Goal: Task Accomplishment & Management: Manage account settings

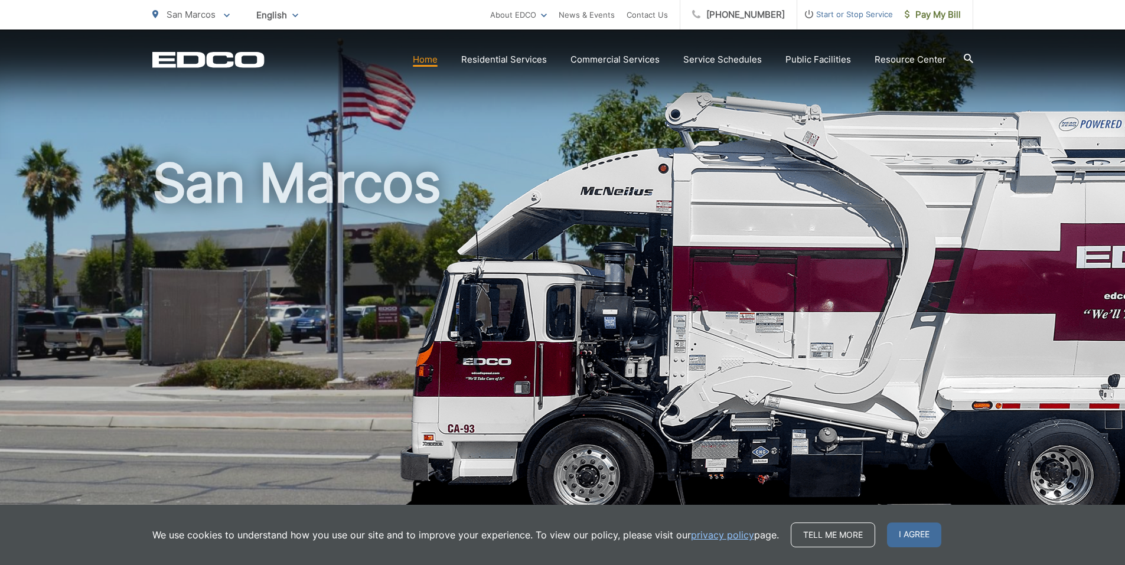
click at [384, 13] on ul "San Marcos To change your zip code, enter it below and press change. Change Tak…" at bounding box center [321, 15] width 338 height 30
click at [943, 14] on span "Pay My Bill" at bounding box center [933, 15] width 56 height 14
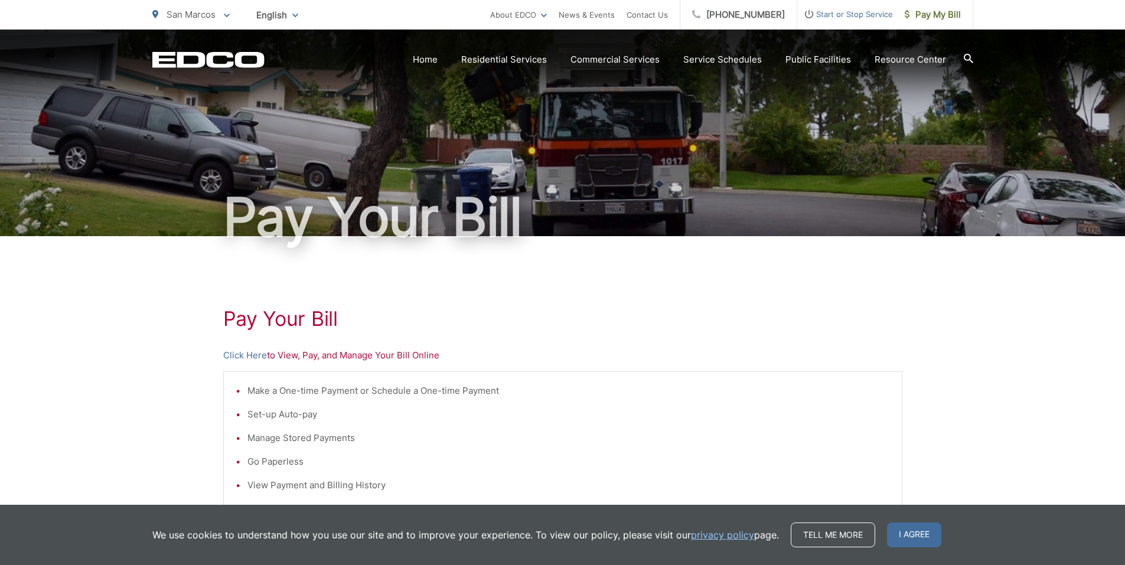
click at [868, 14] on span "Start or Stop Service" at bounding box center [845, 14] width 96 height 14
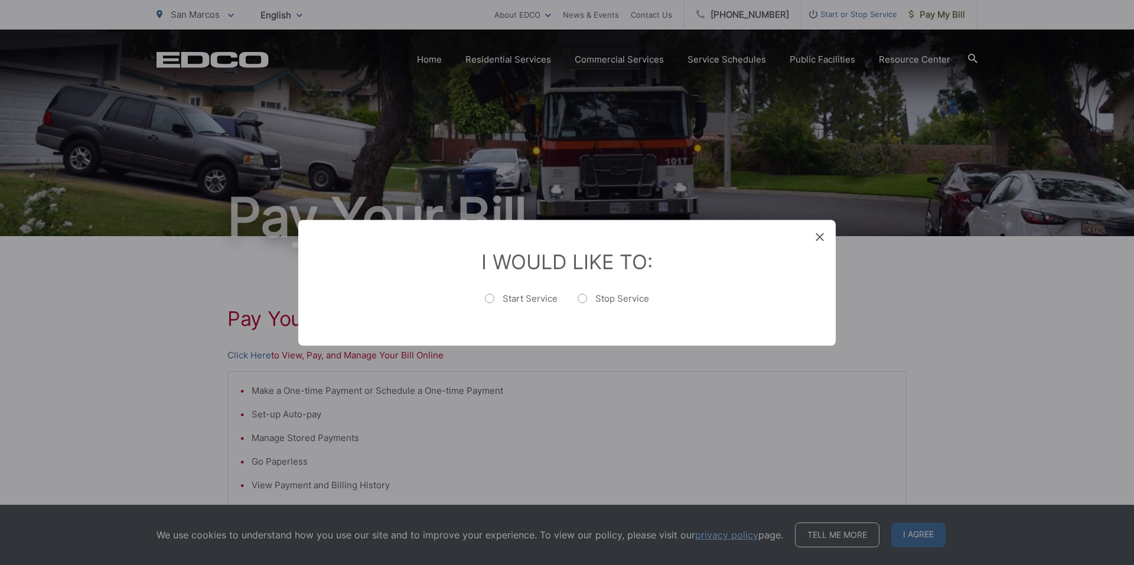
click at [601, 298] on label "Stop Service" at bounding box center [612, 304] width 71 height 24
radio input "true"
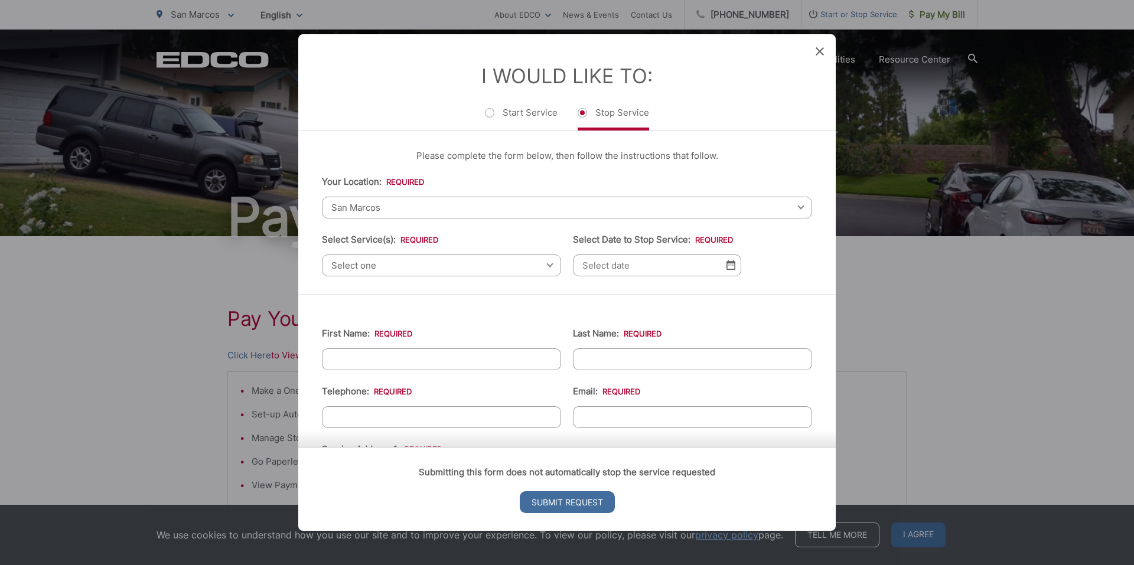
click at [819, 51] on icon at bounding box center [819, 51] width 8 height 8
